Goal: Information Seeking & Learning: Learn about a topic

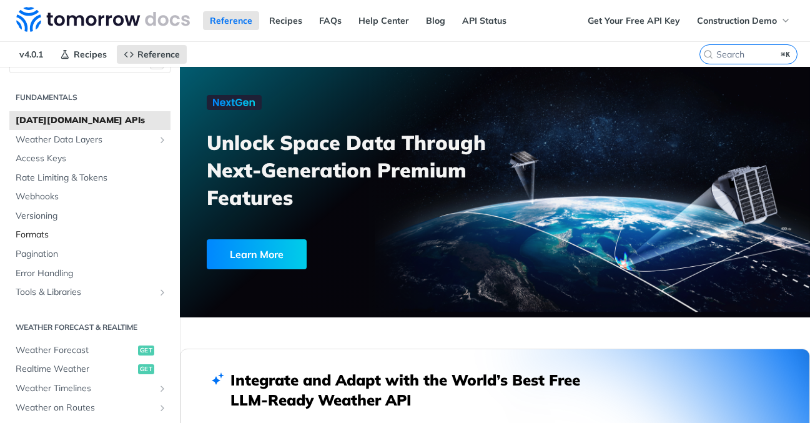
scroll to position [24, 0]
click at [91, 142] on span "Weather Data Layers" at bounding box center [85, 141] width 139 height 12
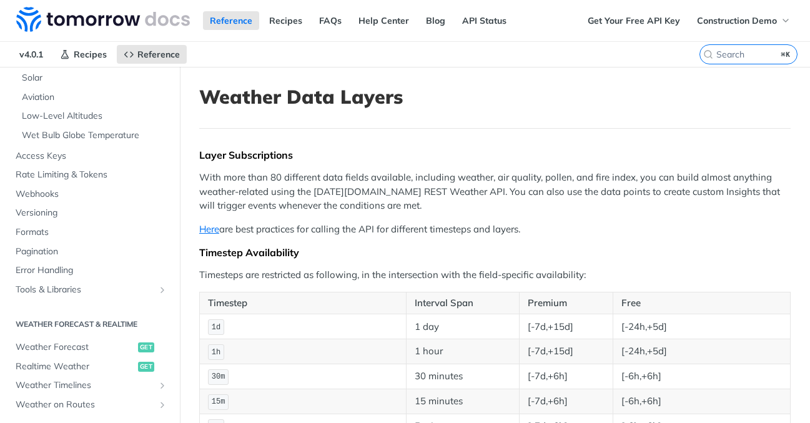
scroll to position [414, 0]
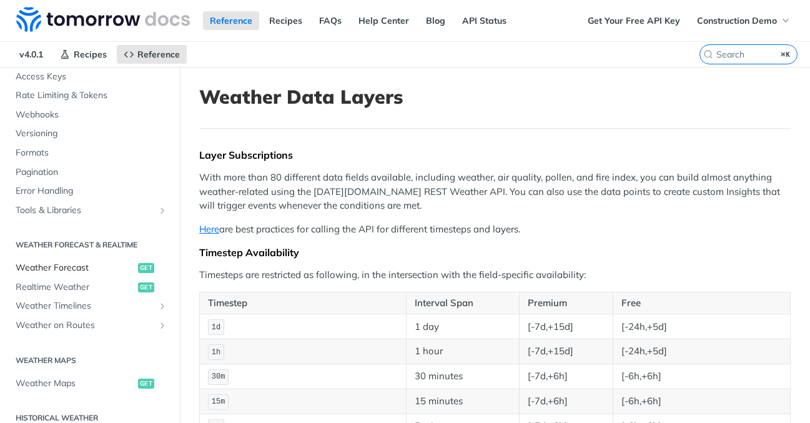
click at [101, 265] on span "Weather Forecast" at bounding box center [75, 268] width 119 height 12
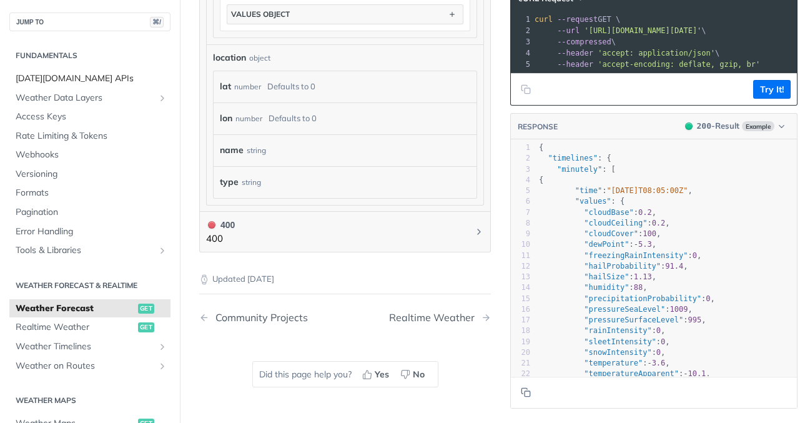
click at [102, 86] on link "[DATE][DOMAIN_NAME] APIs" at bounding box center [89, 78] width 161 height 19
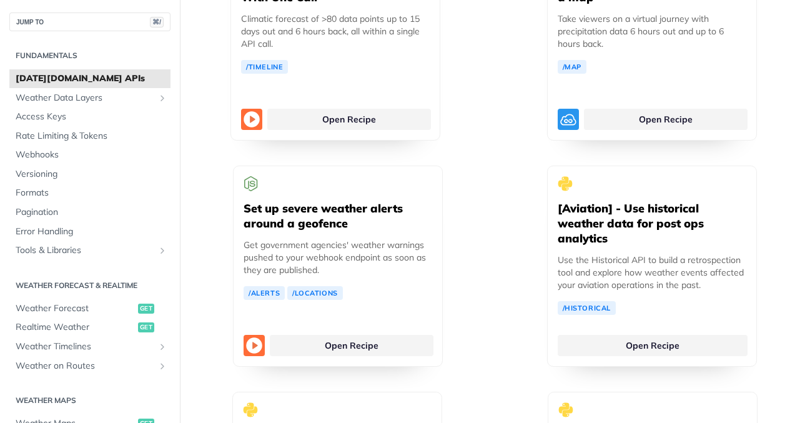
scroll to position [3358, 0]
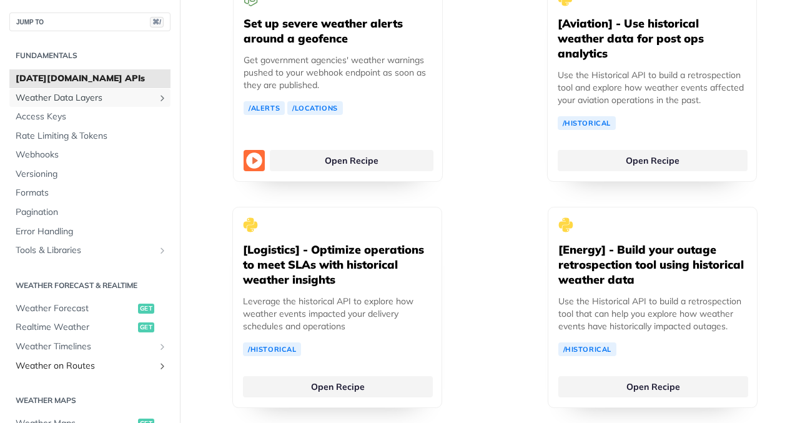
click at [114, 99] on span "Weather Data Layers" at bounding box center [85, 98] width 139 height 12
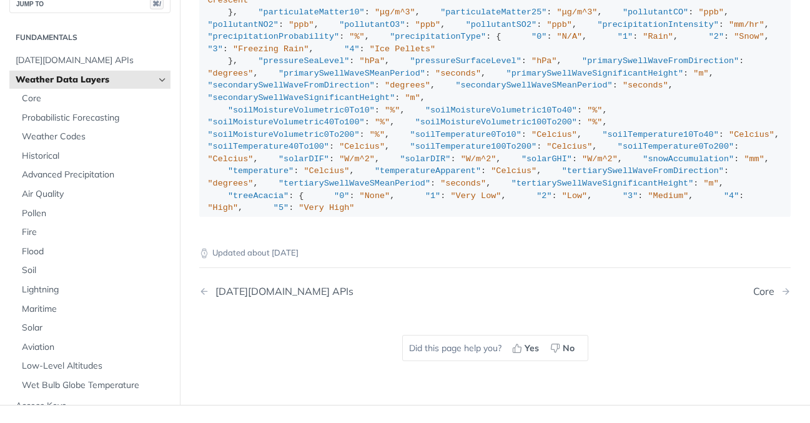
scroll to position [46, 0]
